Goal: Obtain resource: Download file/media

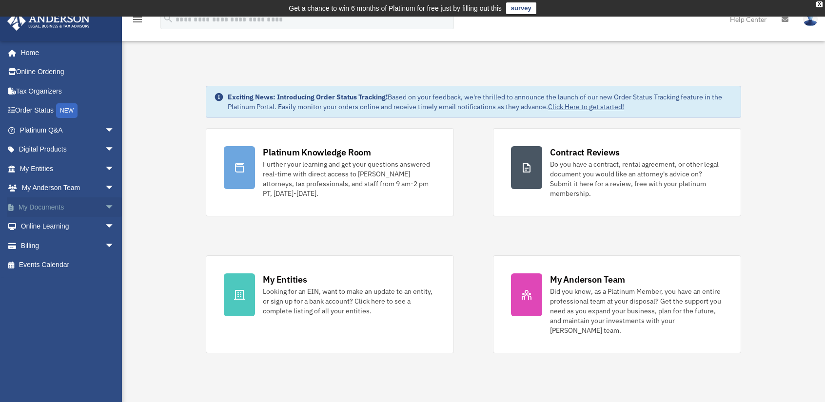
click at [54, 209] on link "My Documents arrow_drop_down" at bounding box center [68, 208] width 122 height 20
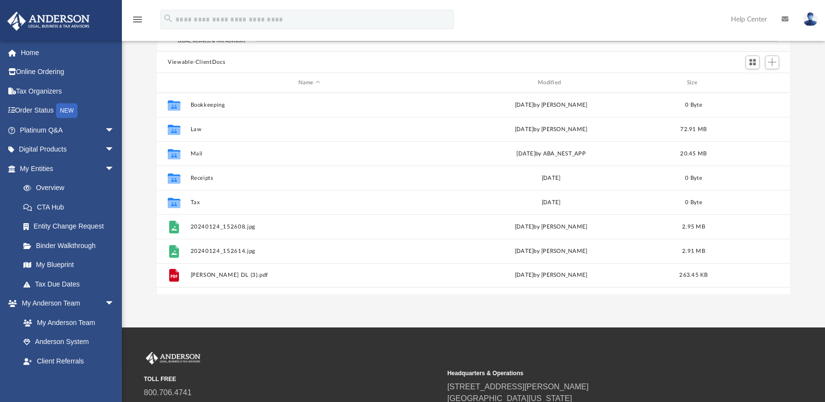
scroll to position [98, 0]
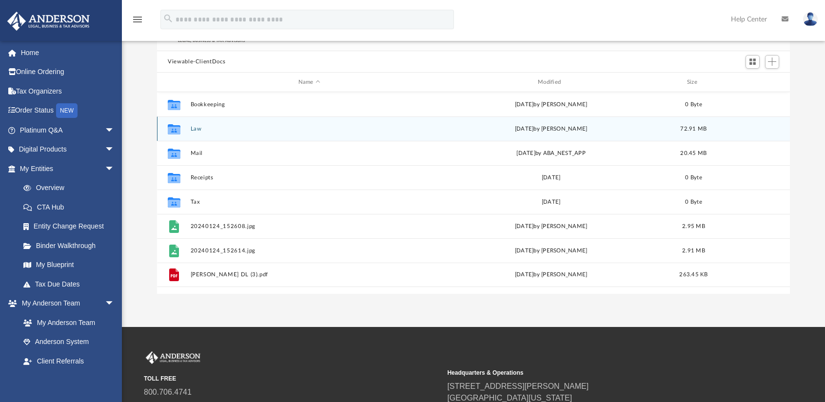
click at [213, 127] on button "Law" at bounding box center [309, 129] width 237 height 6
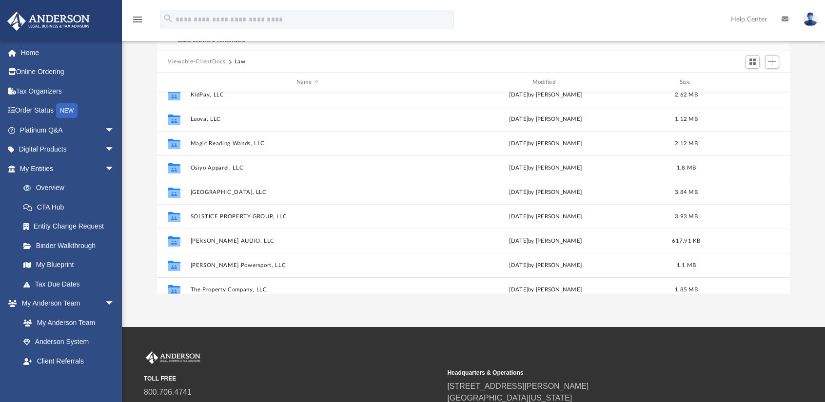
scroll to position [390, 0]
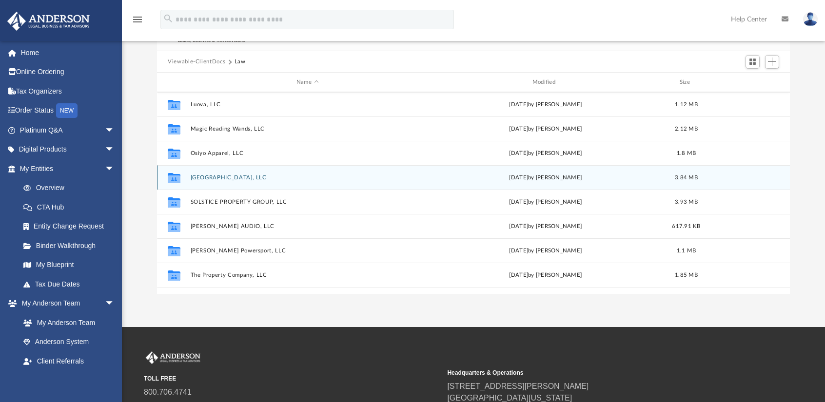
click at [284, 177] on button "[GEOGRAPHIC_DATA], LLC" at bounding box center [308, 178] width 234 height 6
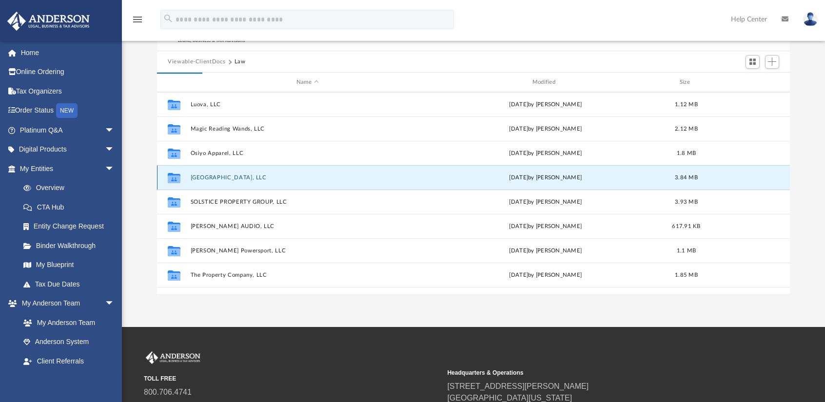
scroll to position [0, 0]
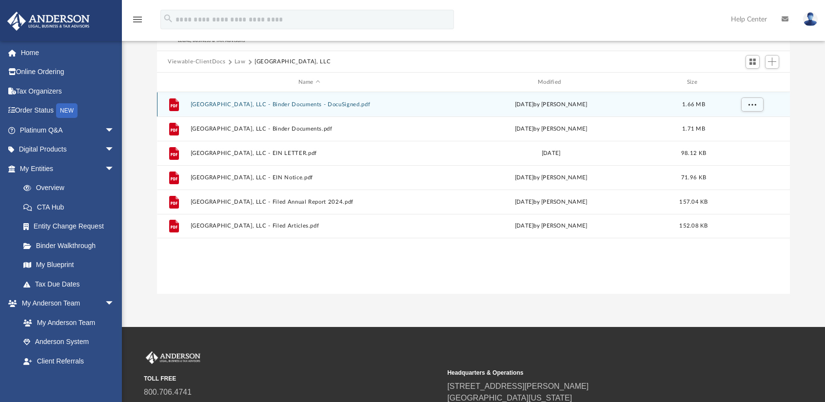
click at [392, 110] on div "File PINYON RIDGE RANCH, LLC - Binder Documents - DocuSigned.pdf [DATE] by [PER…" at bounding box center [473, 104] width 633 height 24
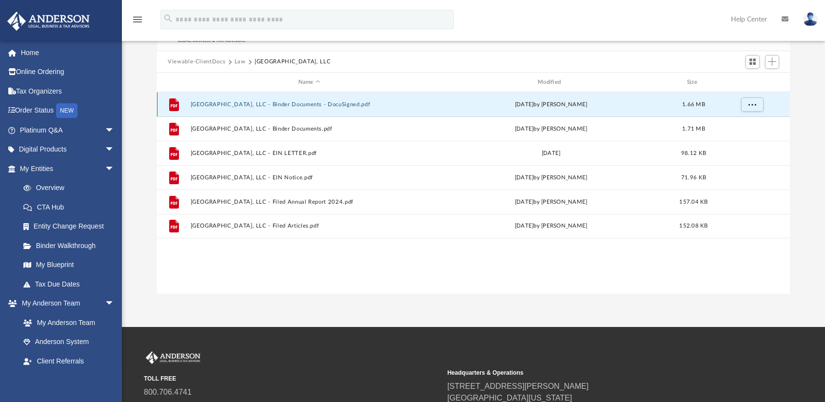
click at [324, 102] on button "[GEOGRAPHIC_DATA], LLC - Binder Documents - DocuSigned.pdf" at bounding box center [309, 104] width 237 height 6
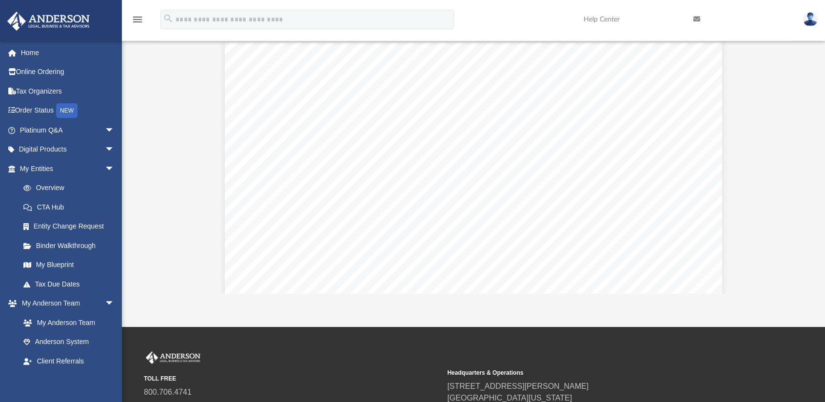
scroll to position [927, 0]
